Goal: Find specific page/section

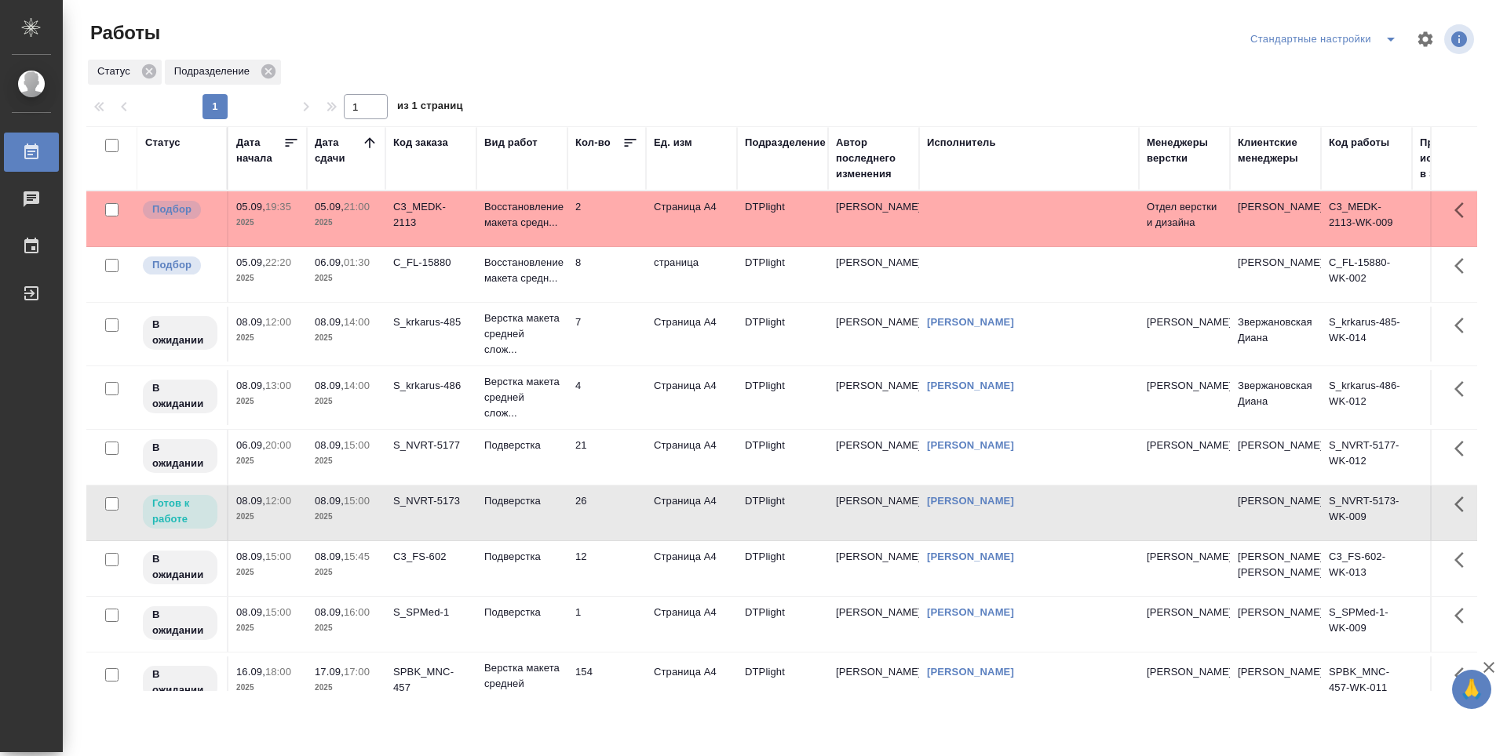
click at [626, 264] on td "8" at bounding box center [606, 274] width 78 height 55
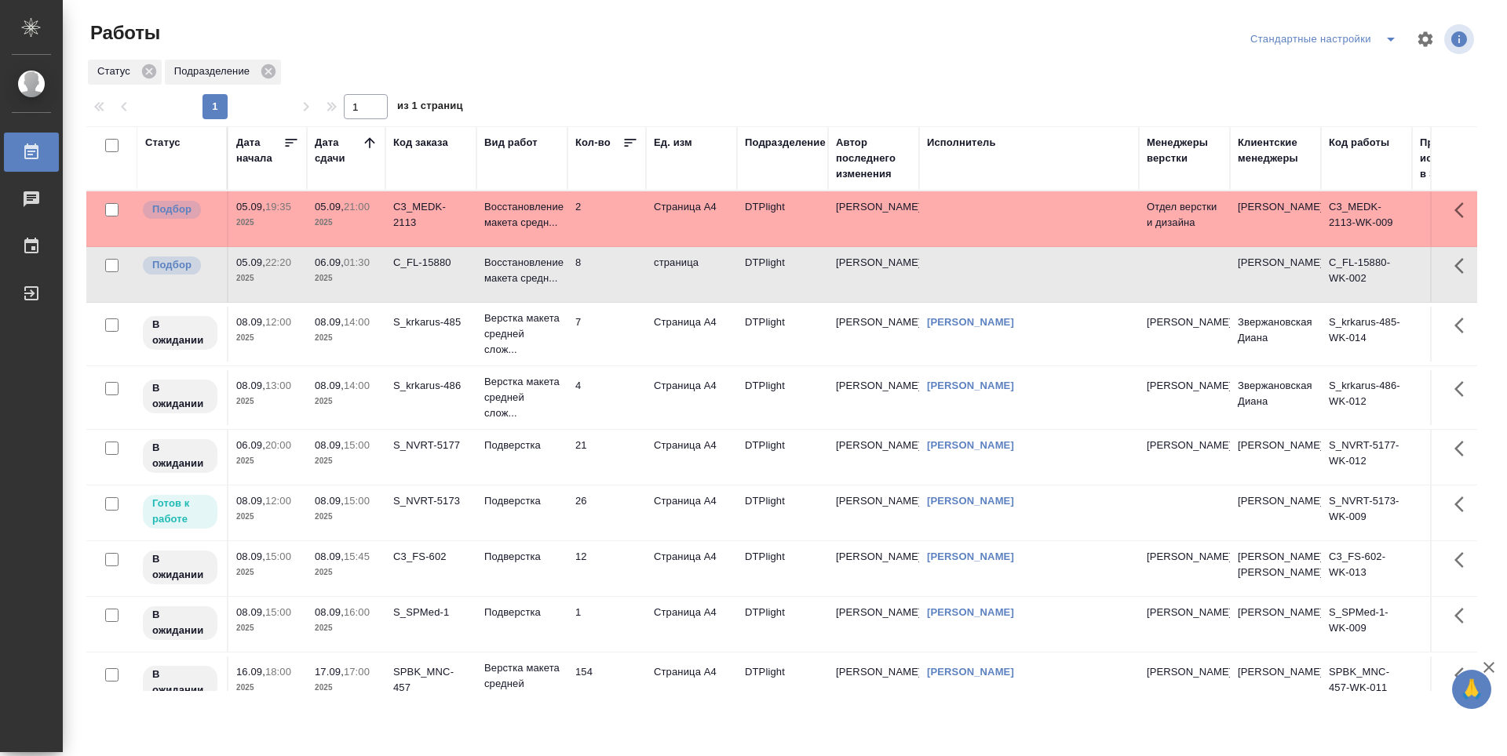
click at [626, 264] on td "8" at bounding box center [606, 274] width 78 height 55
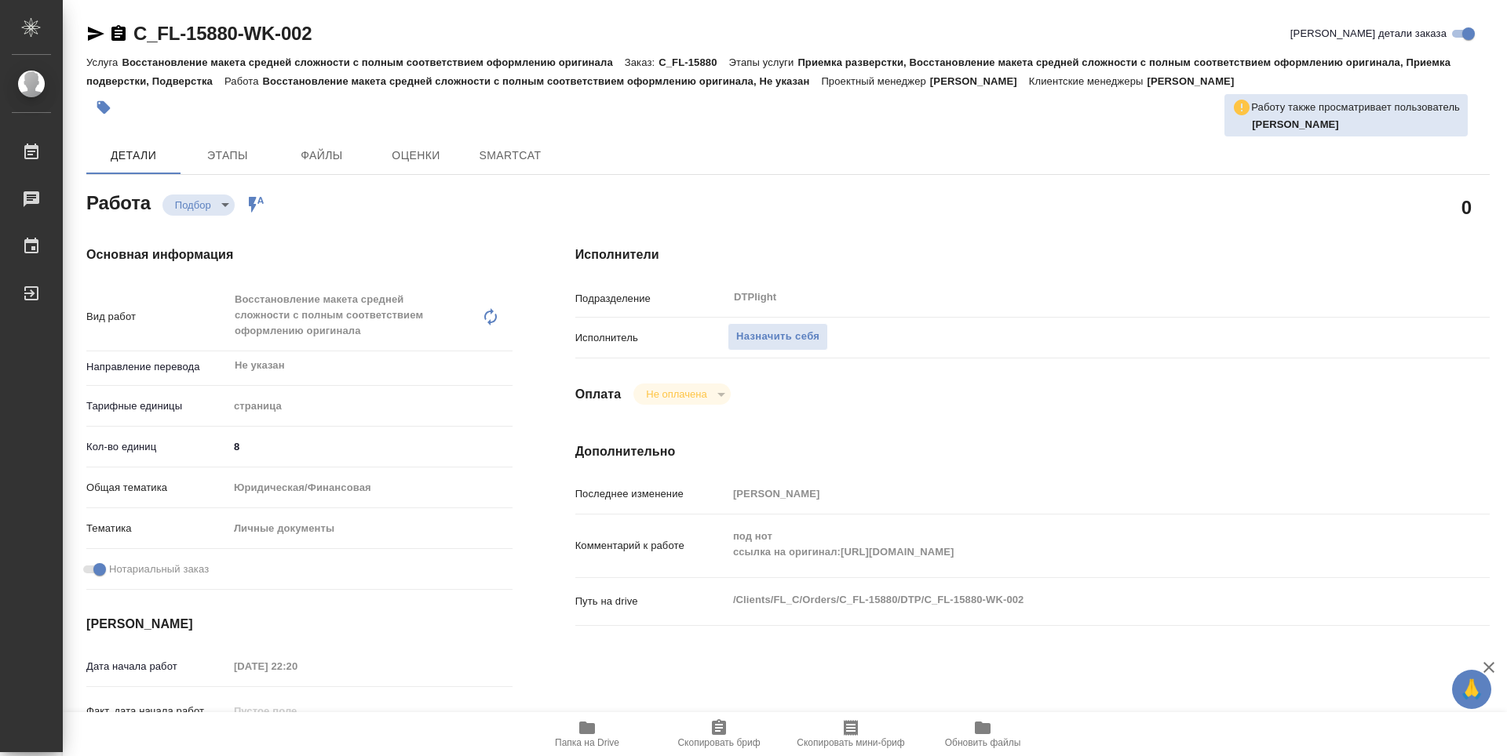
type textarea "x"
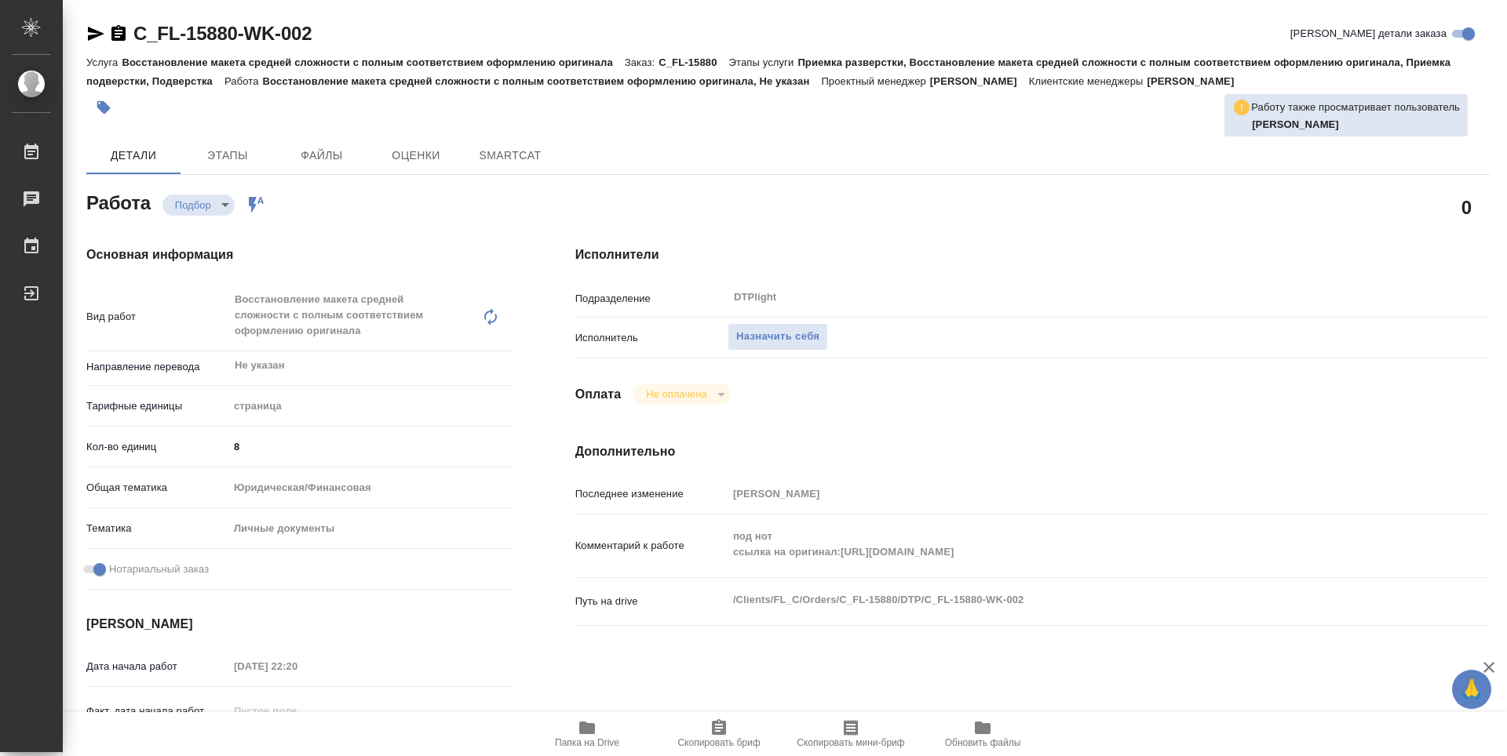
type textarea "x"
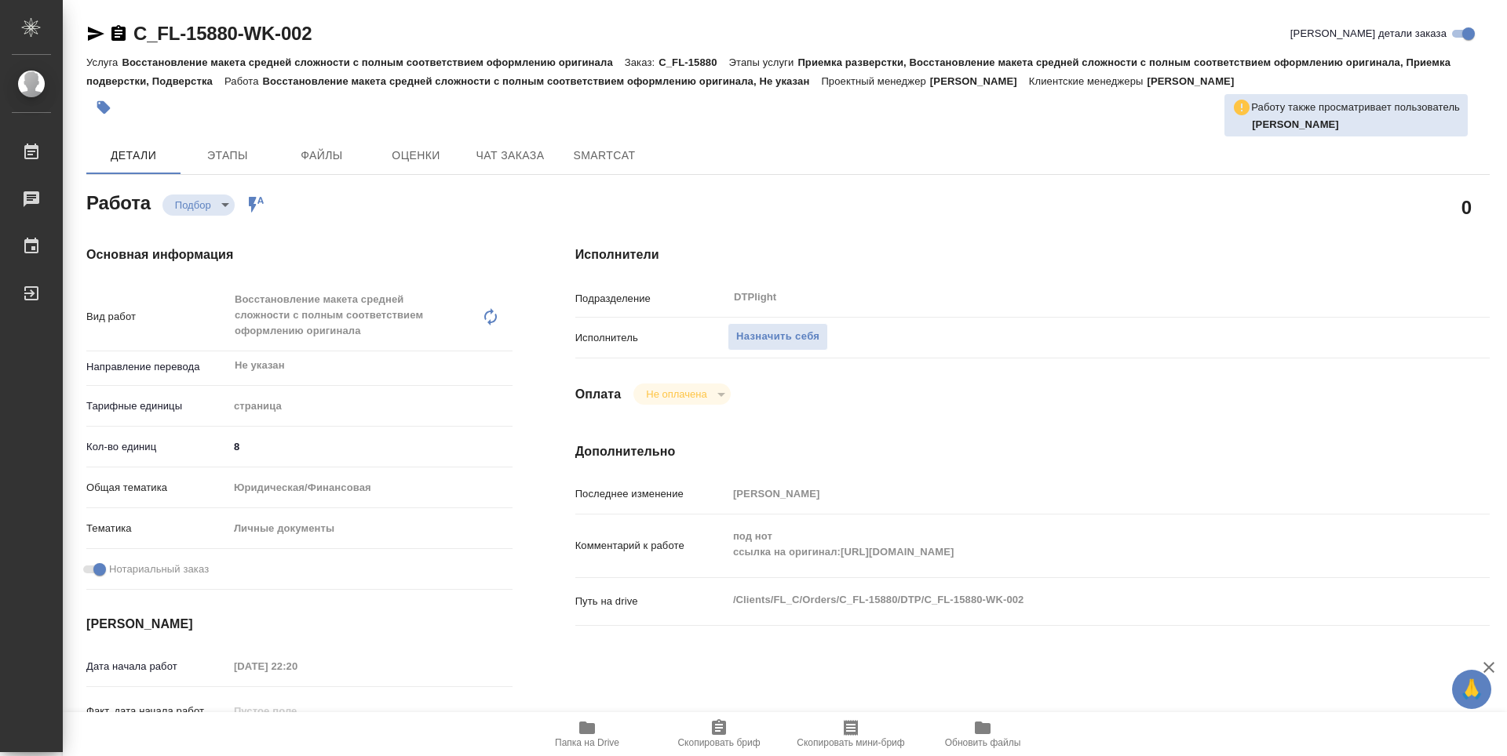
click at [581, 720] on icon "button" at bounding box center [587, 728] width 19 height 19
type textarea "x"
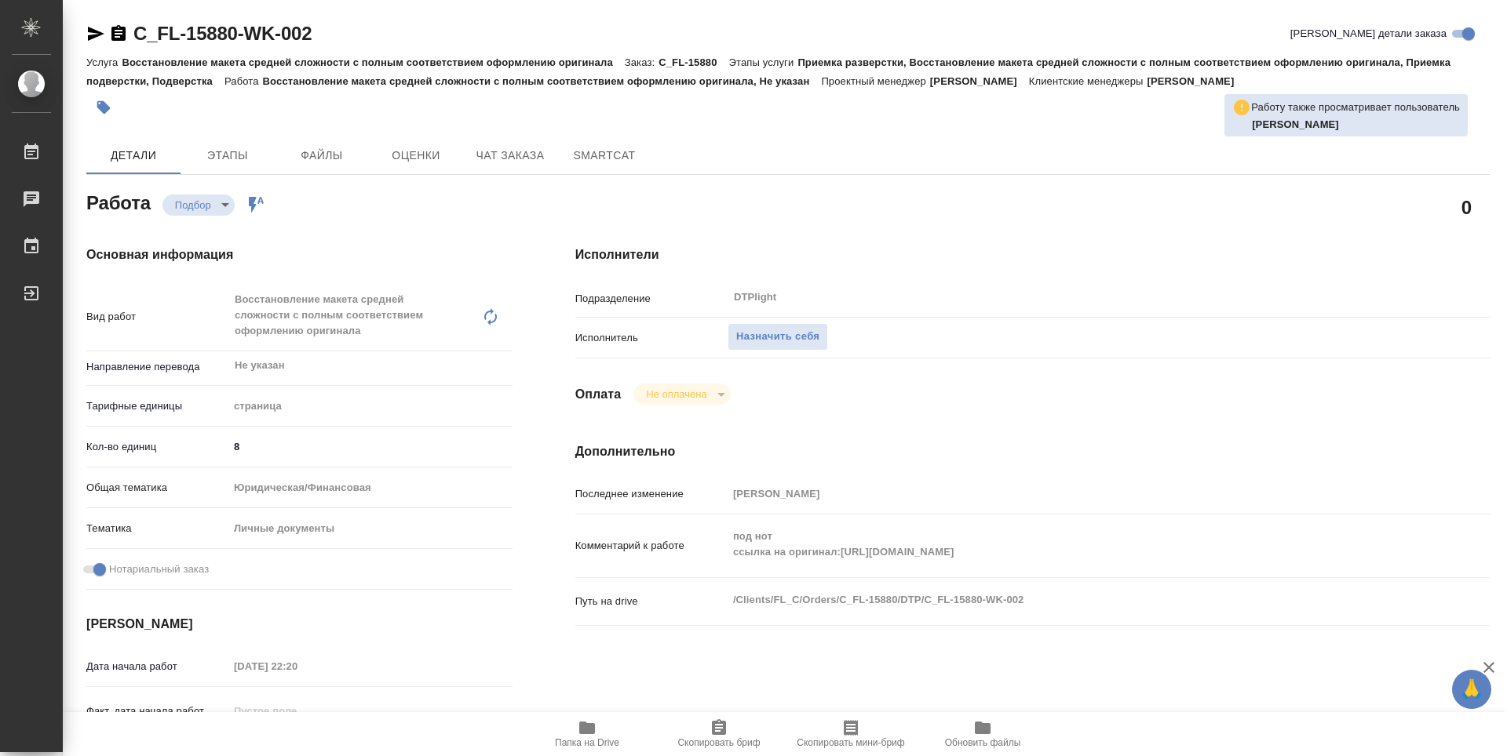
type textarea "x"
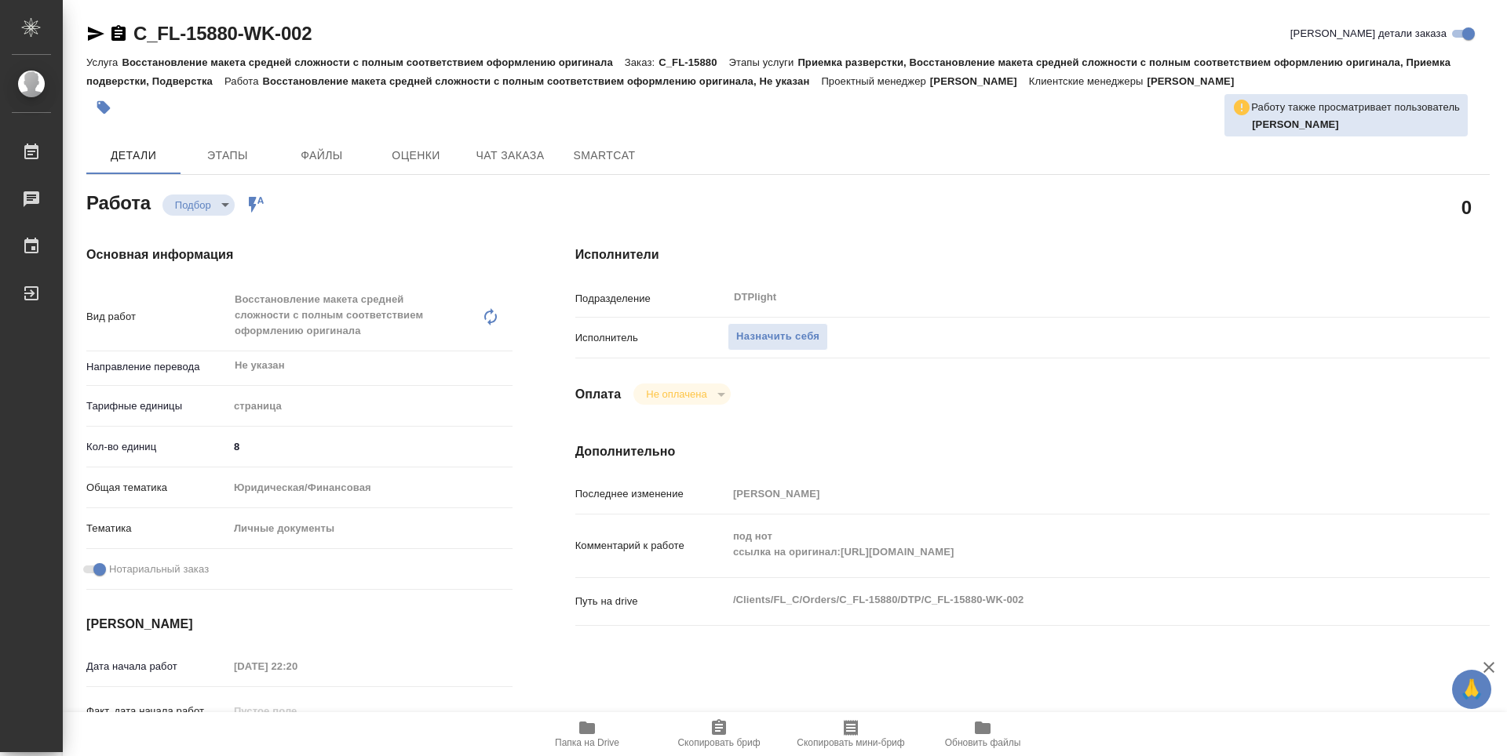
type textarea "x"
